Goal: Transaction & Acquisition: Purchase product/service

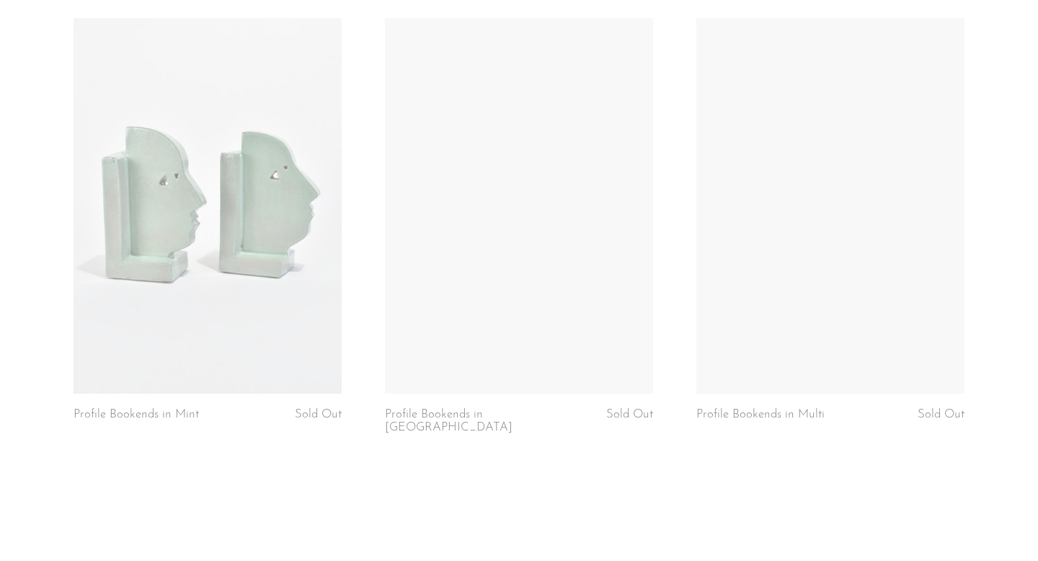
scroll to position [1082, 0]
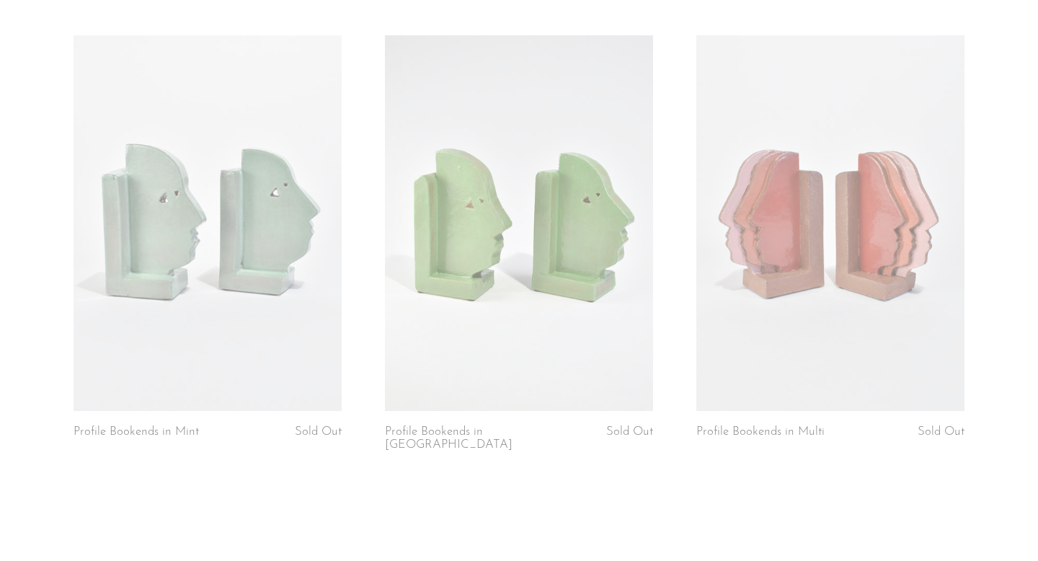
click at [267, 311] on link at bounding box center [208, 223] width 268 height 376
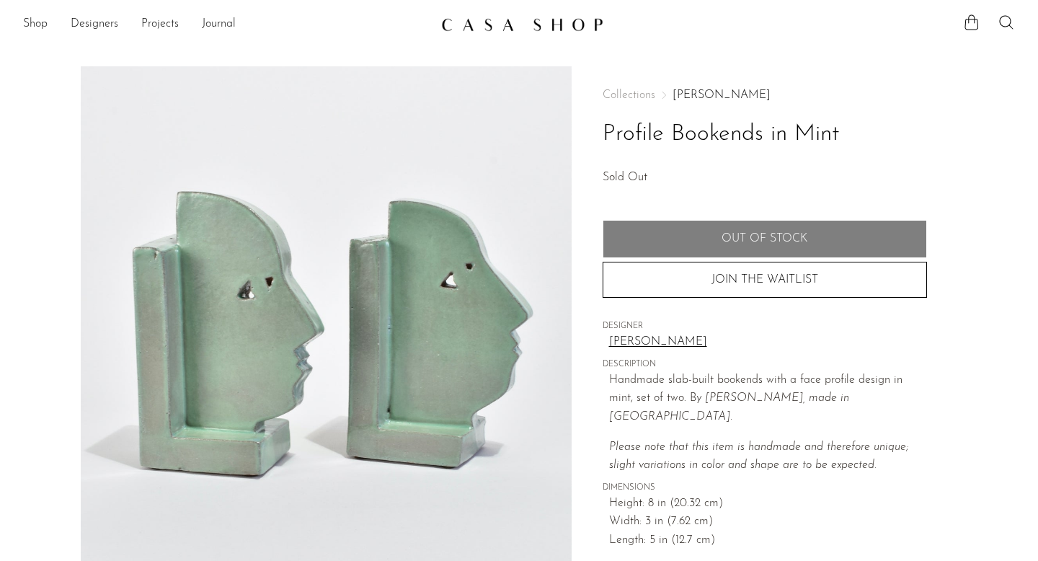
scroll to position [378, 0]
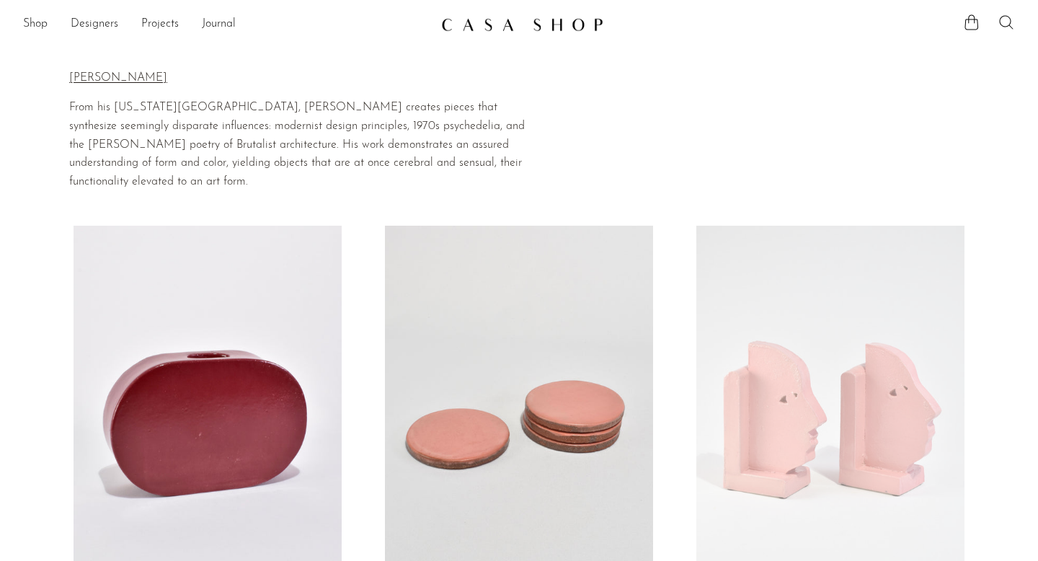
click at [1014, 28] on icon at bounding box center [1006, 22] width 17 height 17
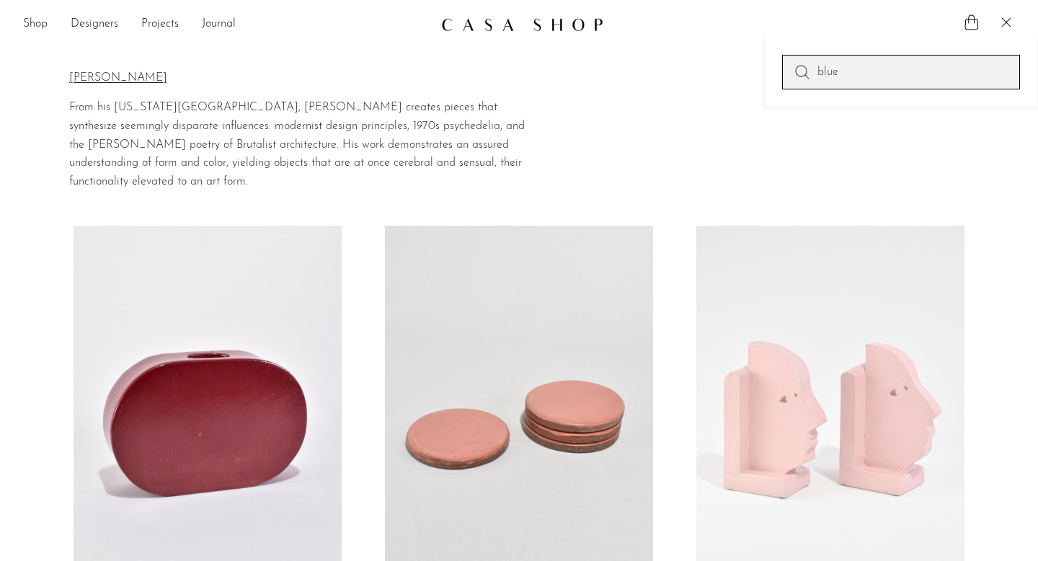
type input "blue"
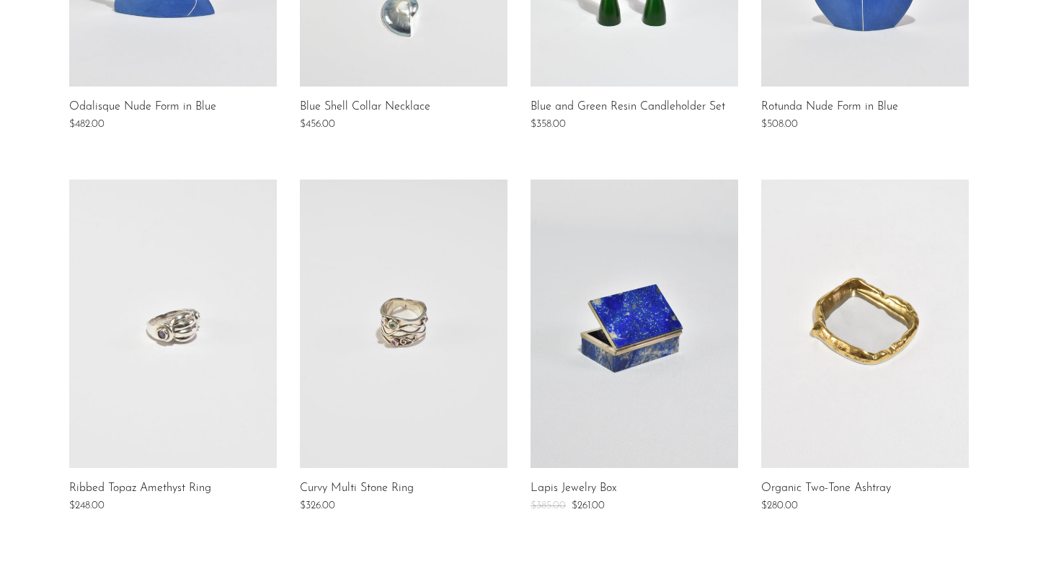
scroll to position [1226, 0]
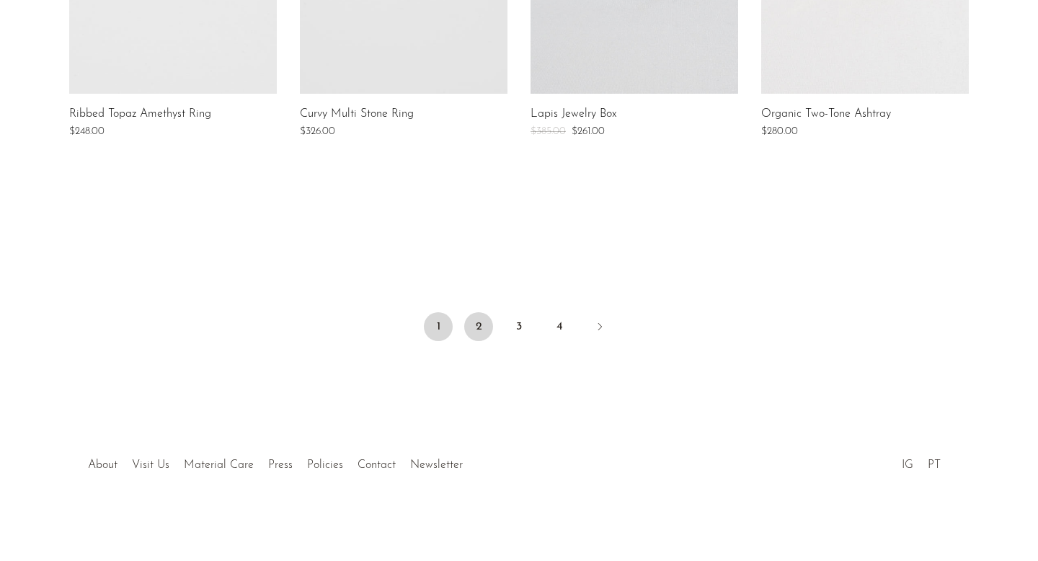
click at [474, 327] on link "2" at bounding box center [478, 326] width 29 height 29
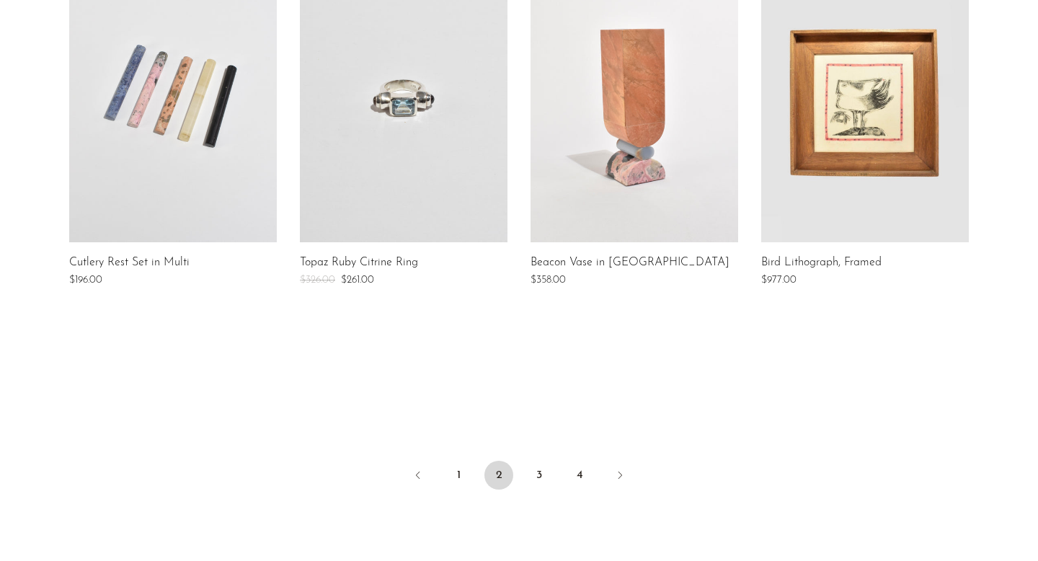
scroll to position [1075, 0]
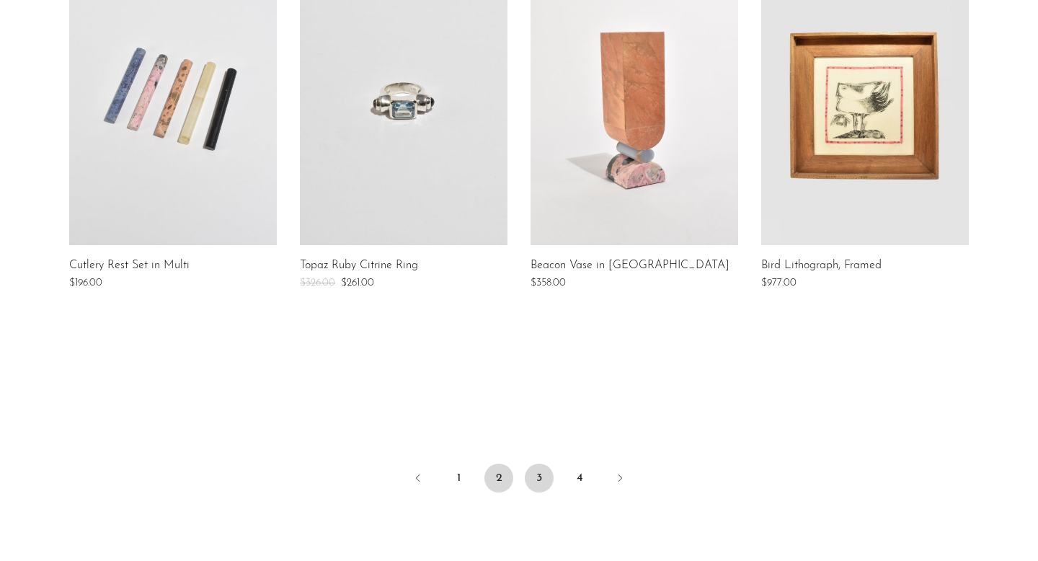
click at [549, 481] on link "3" at bounding box center [539, 478] width 29 height 29
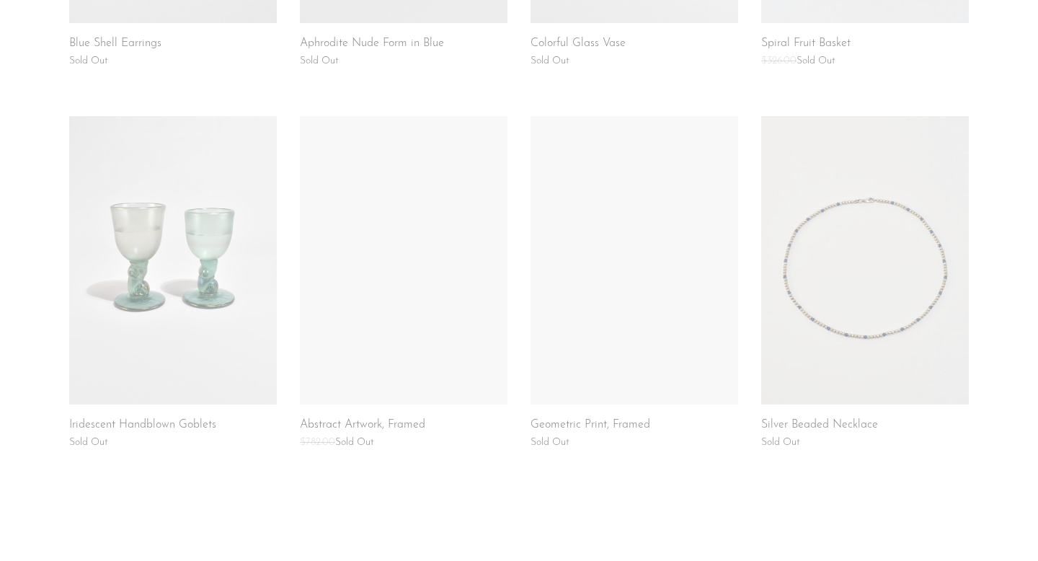
scroll to position [1226, 0]
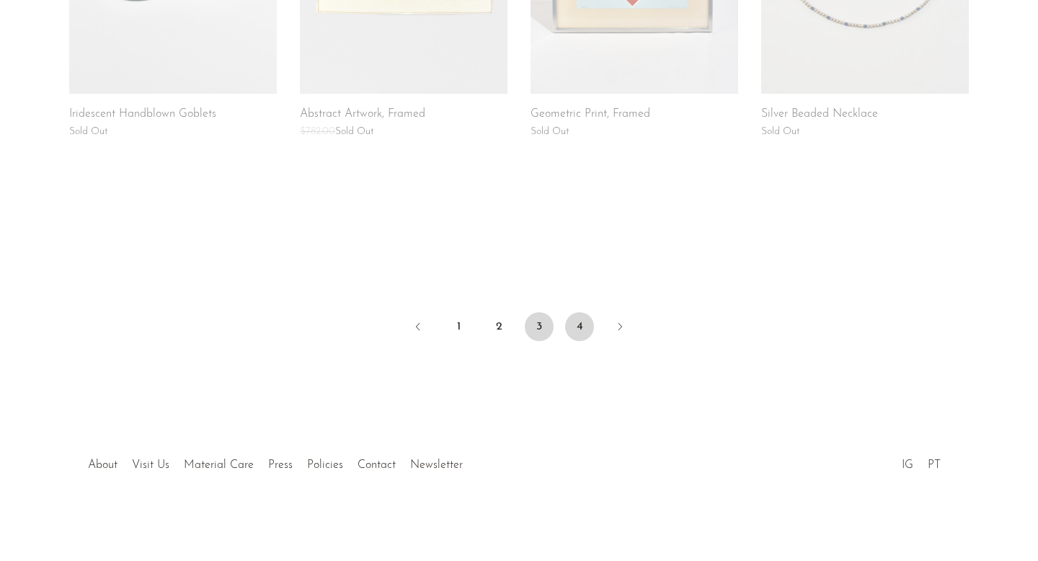
click at [583, 332] on link "4" at bounding box center [579, 326] width 29 height 29
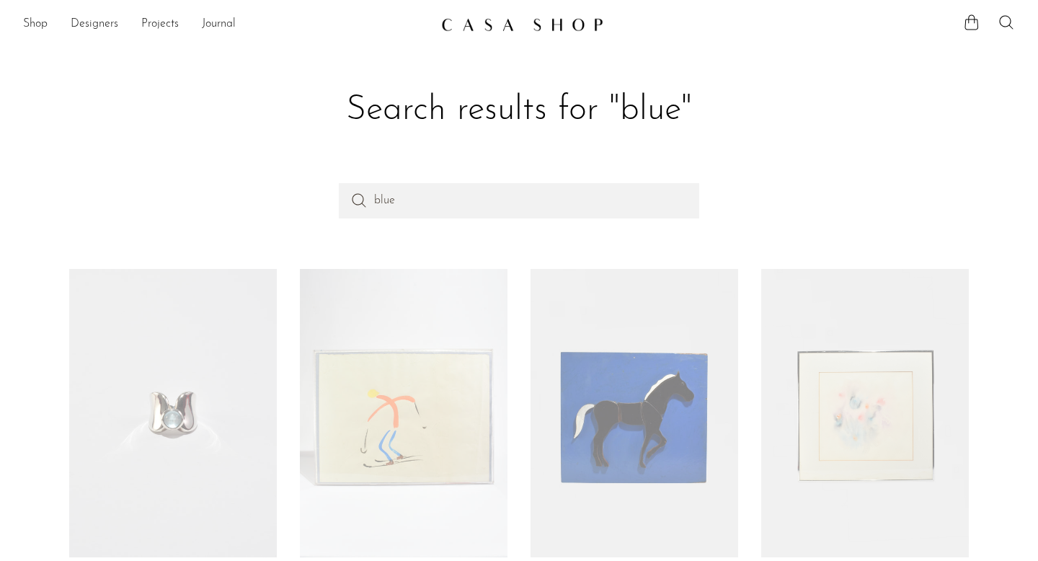
click at [561, 28] on img at bounding box center [522, 24] width 162 height 14
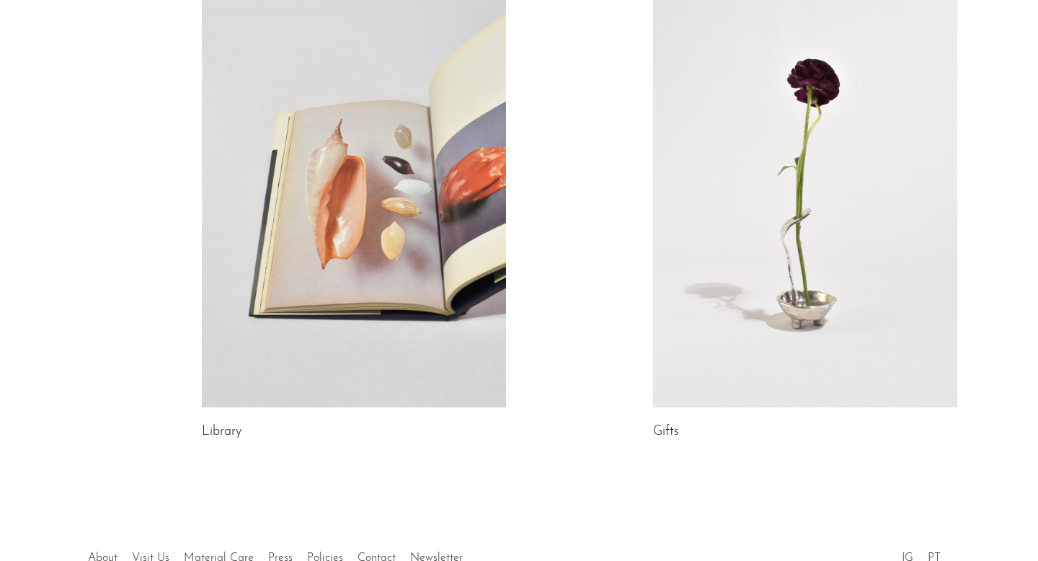
scroll to position [841, 0]
